Goal: Check status

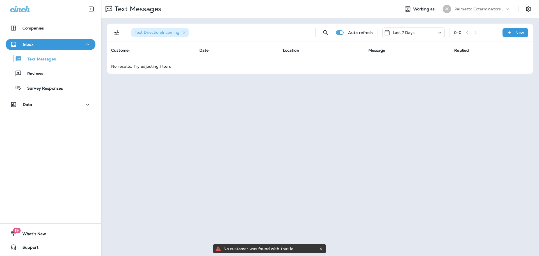
click at [410, 35] on div "Last 7 Days" at bounding box center [399, 32] width 31 height 7
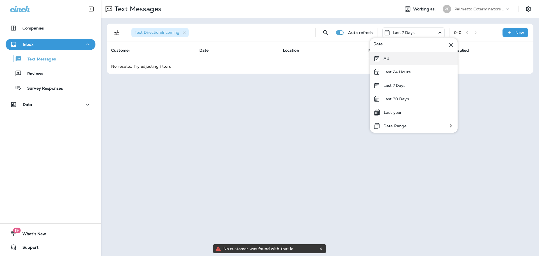
click at [395, 59] on div "All" at bounding box center [414, 58] width 88 height 13
